Goal: Download file/media

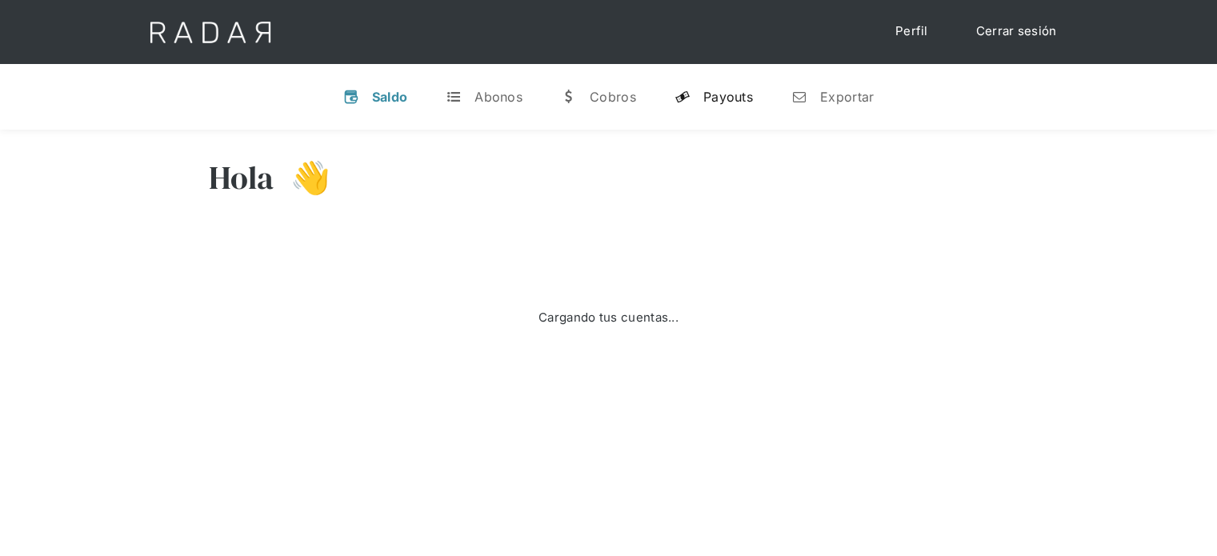
select select "prontopaga"
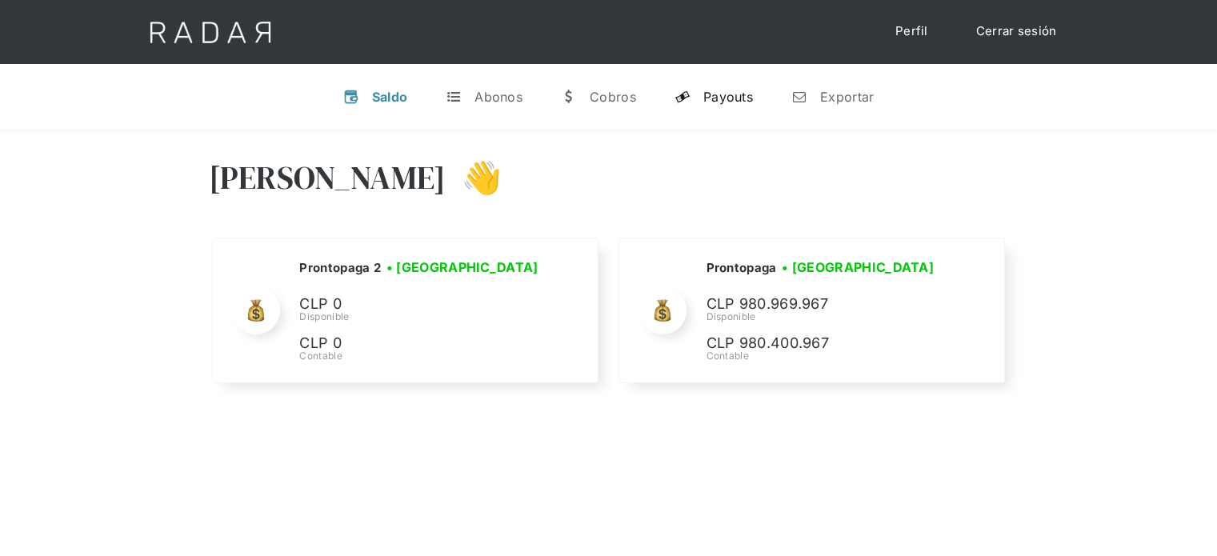
click at [744, 97] on div "Payouts" at bounding box center [729, 97] width 50 height 16
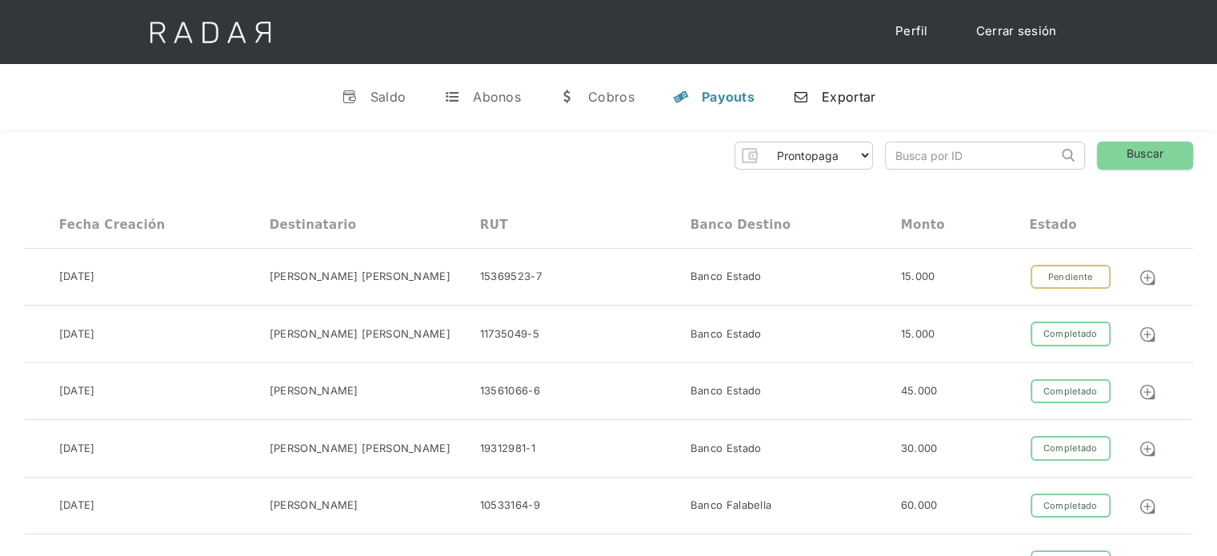
click at [831, 95] on div "Exportar" at bounding box center [849, 97] width 54 height 16
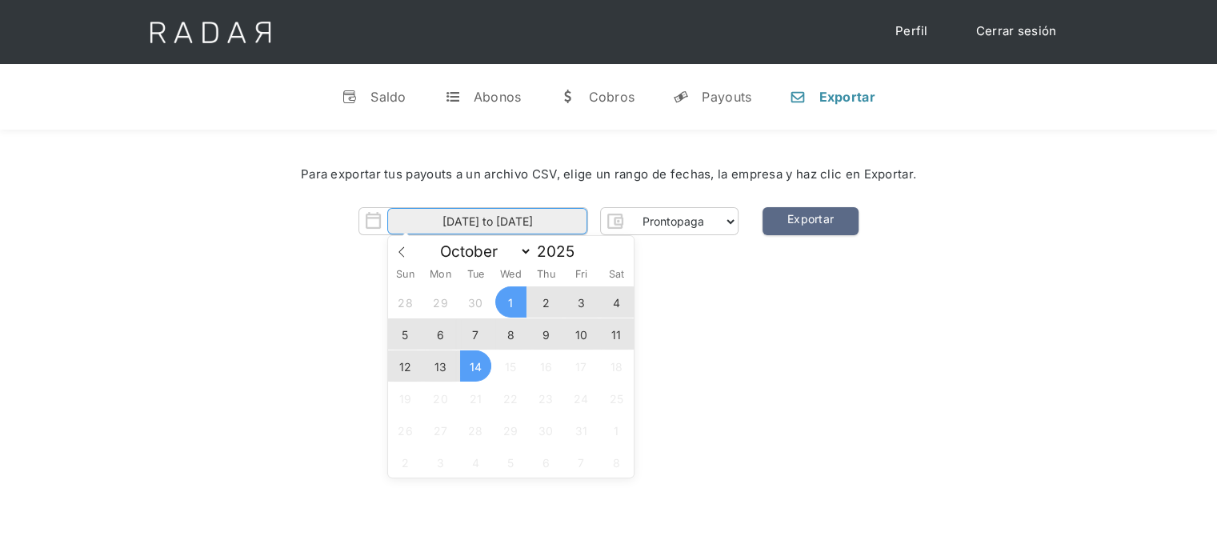
click at [557, 223] on input "[DATE] to [DATE]" at bounding box center [487, 221] width 200 height 26
click at [477, 367] on span "14" at bounding box center [475, 366] width 31 height 31
type input "[DATE]"
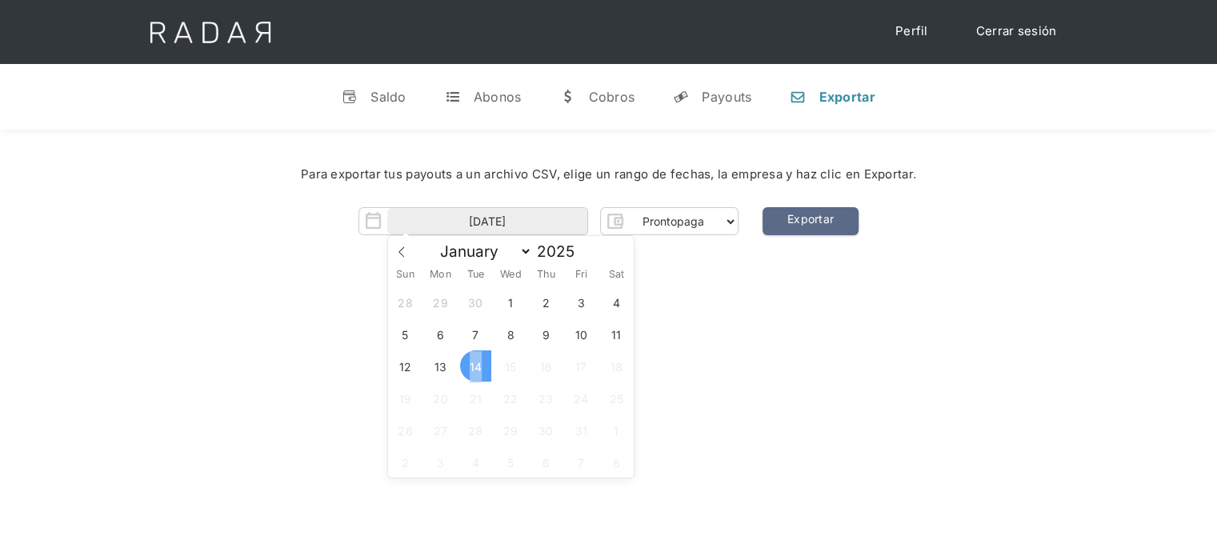
click at [477, 367] on span "14" at bounding box center [475, 366] width 31 height 31
click at [828, 214] on link "Exportar" at bounding box center [811, 221] width 96 height 28
